Goal: Entertainment & Leisure: Consume media (video, audio)

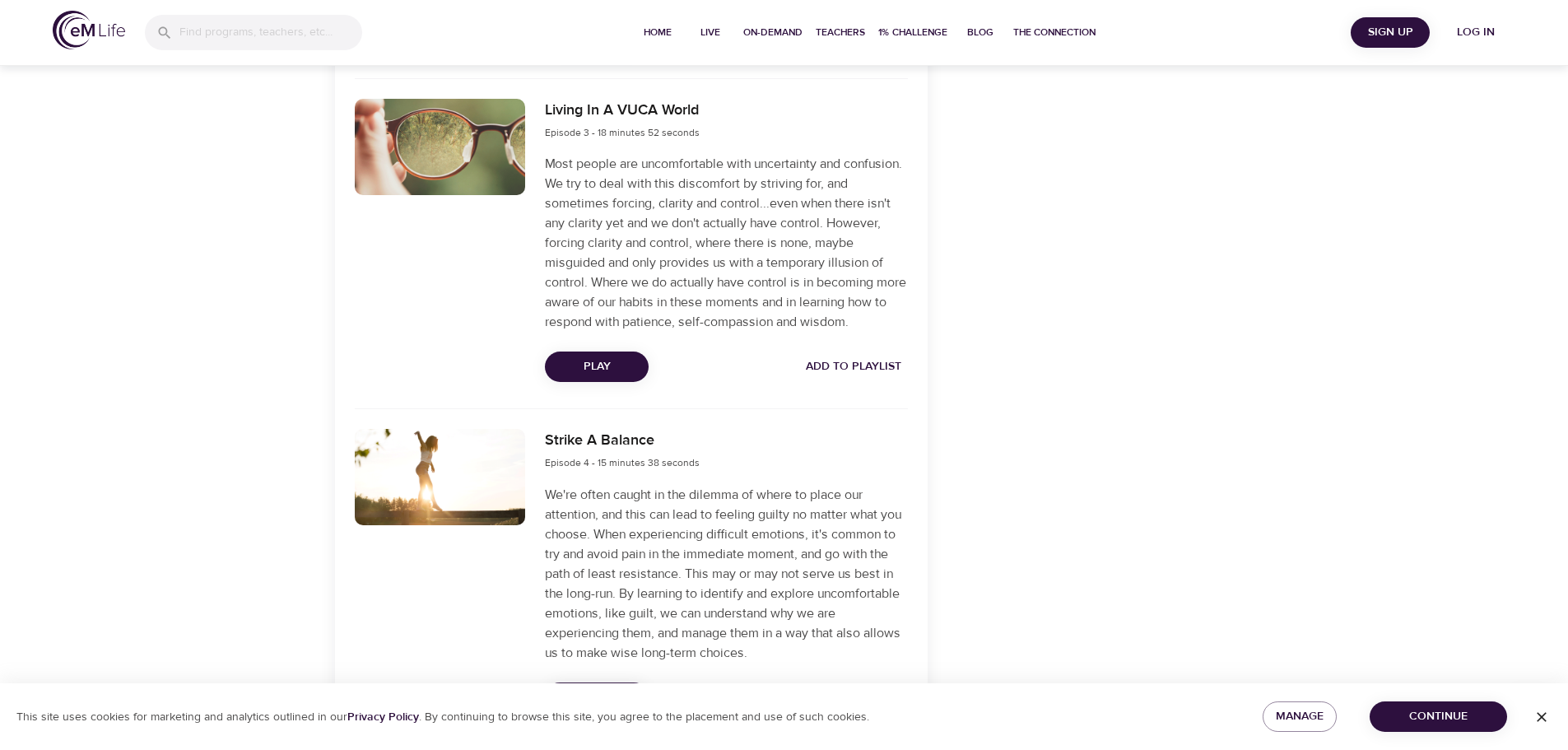
scroll to position [1222, 0]
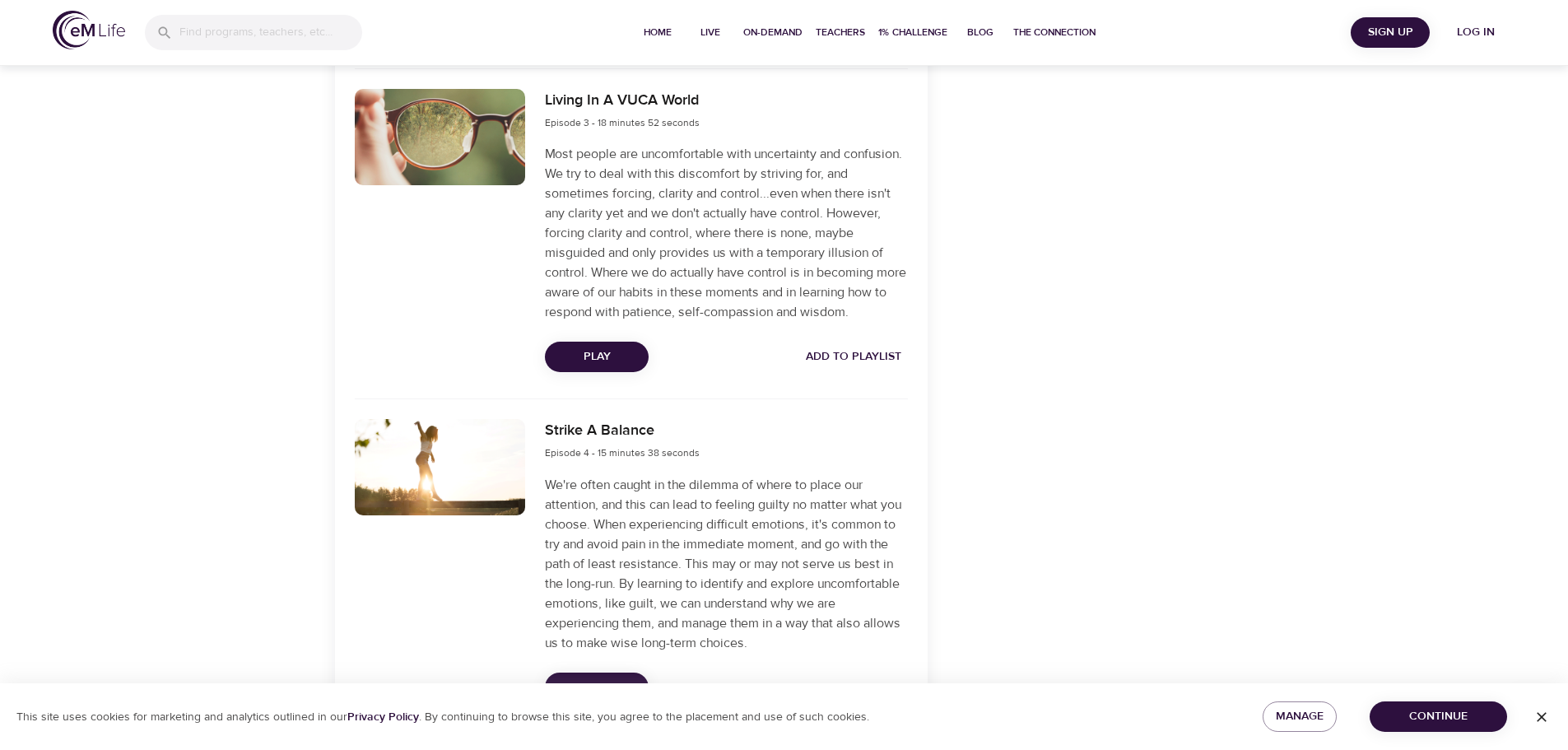
drag, startPoint x: 1567, startPoint y: 325, endPoint x: 1572, endPoint y: 351, distance: 26.5
click at [1567, 351] on html "Home Live On-Demand Teachers 1% Challenge Blog The Connection Sign Up Log in On…" at bounding box center [784, 227] width 1568 height 2898
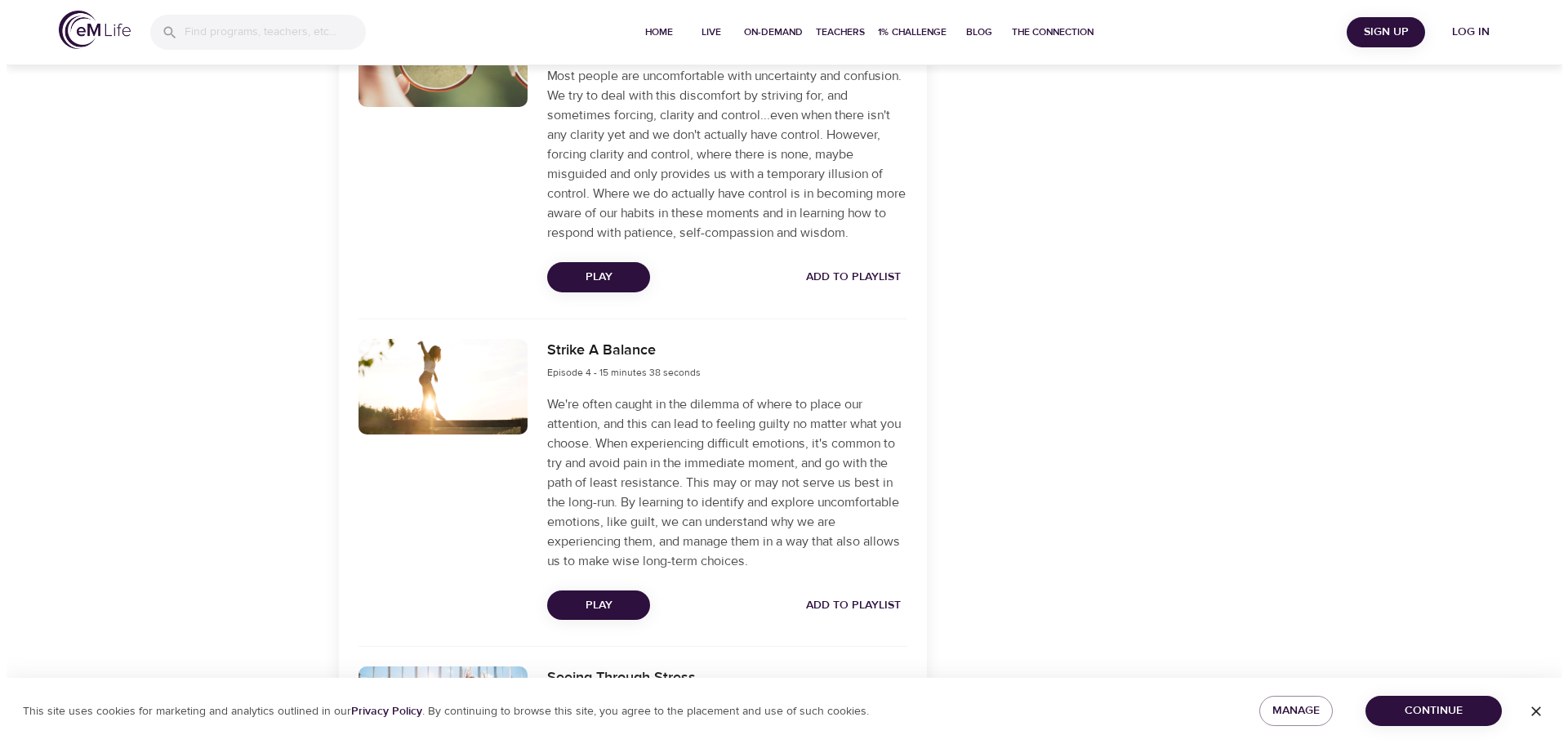
scroll to position [1298, 0]
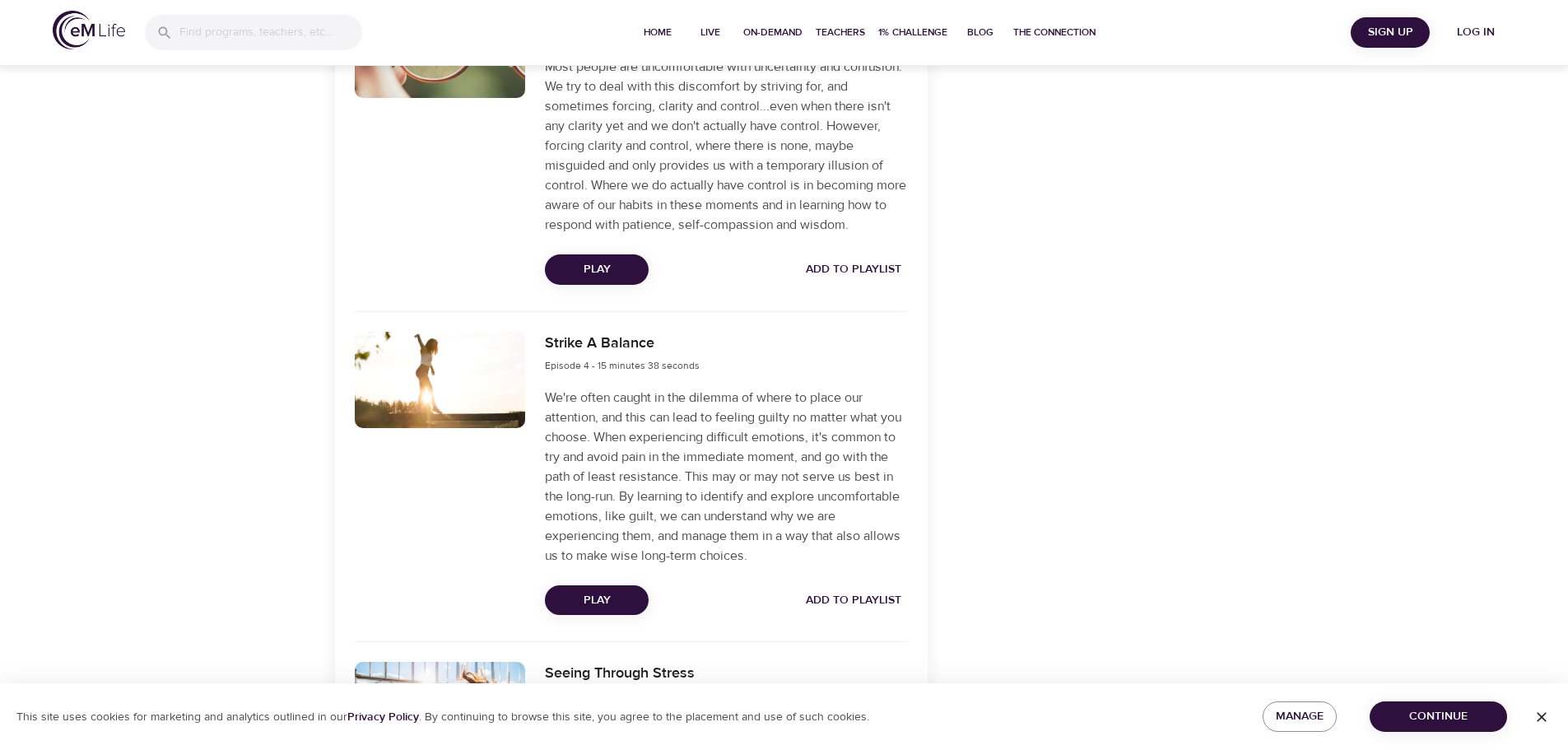
click at [615, 611] on span "Play" at bounding box center [596, 601] width 77 height 21
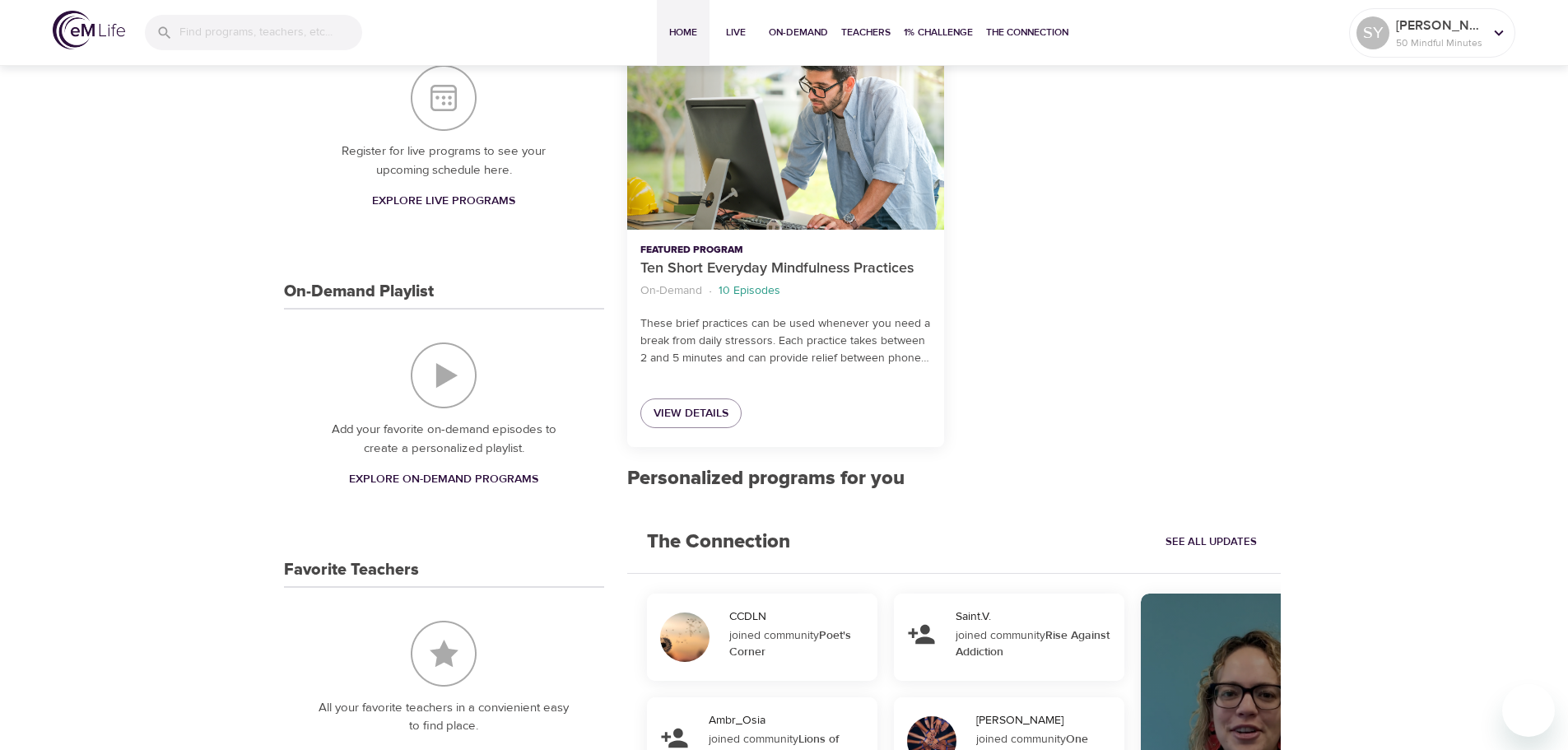
scroll to position [256, 0]
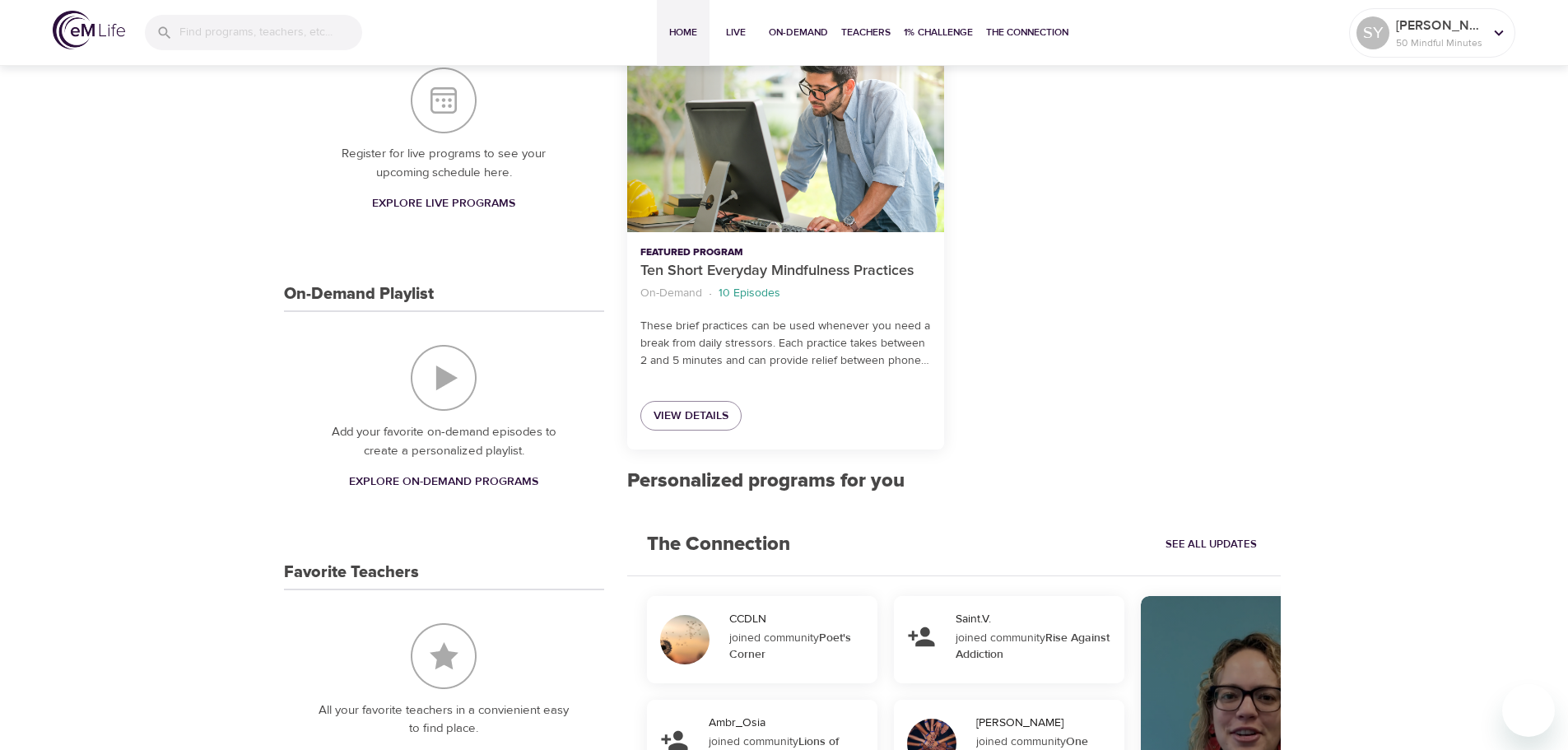
click at [441, 411] on img "On-Demand Playlist" at bounding box center [444, 378] width 66 height 66
click at [446, 492] on span "Explore On-Demand Programs" at bounding box center [444, 482] width 189 height 21
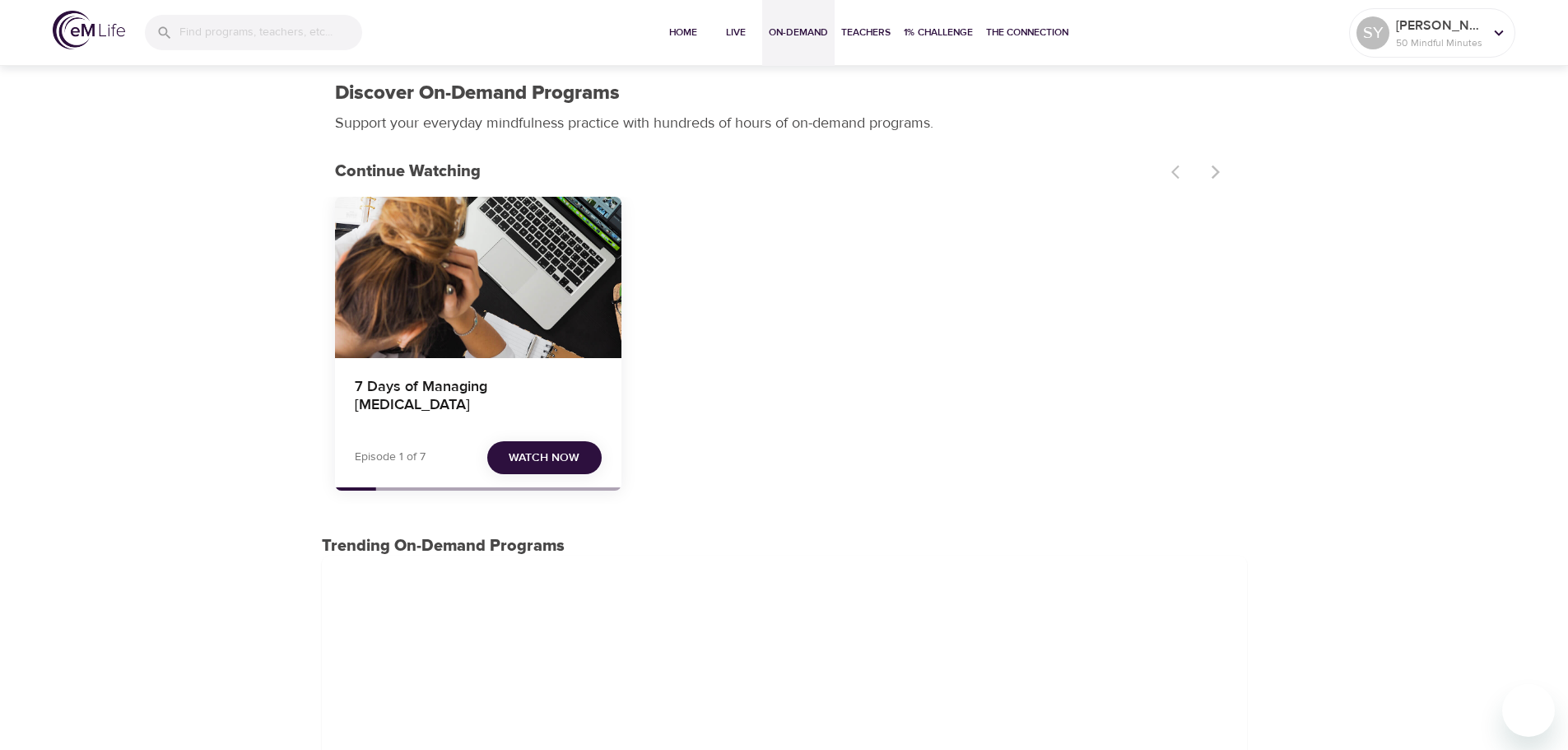
click at [532, 464] on span "Watch Now" at bounding box center [543, 458] width 70 height 21
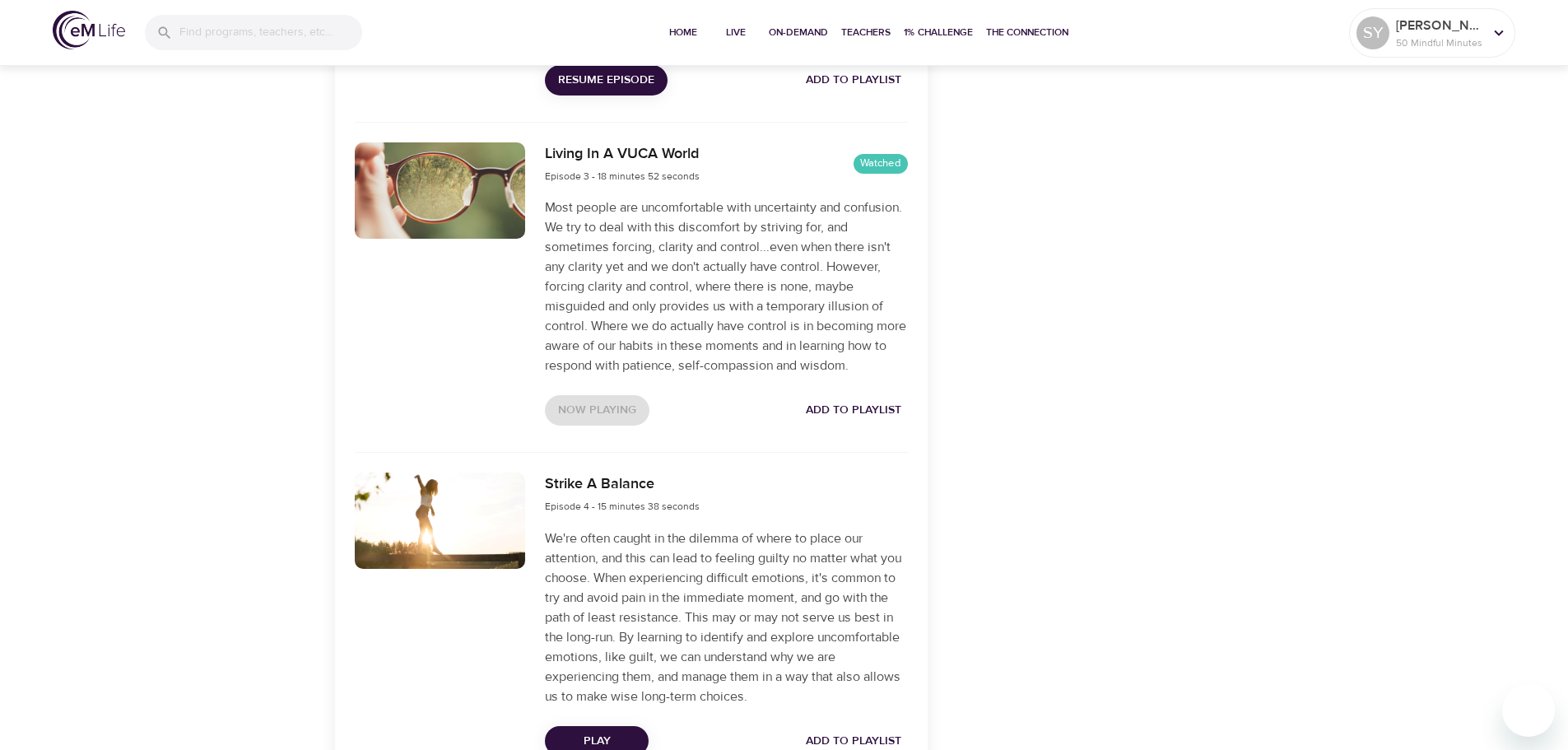
scroll to position [1218, 0]
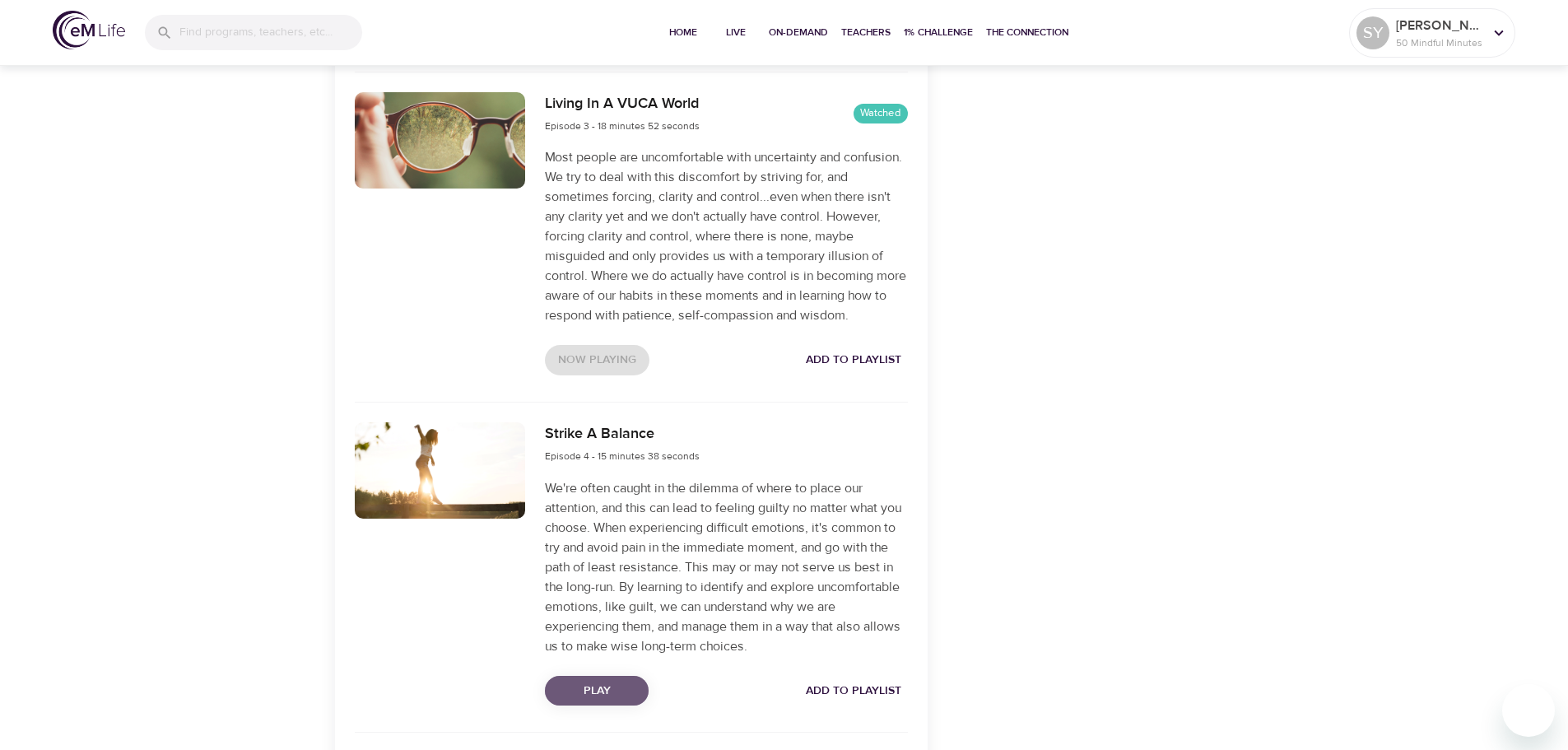
click at [628, 701] on span "Play" at bounding box center [596, 691] width 77 height 21
